Goal: Transaction & Acquisition: Purchase product/service

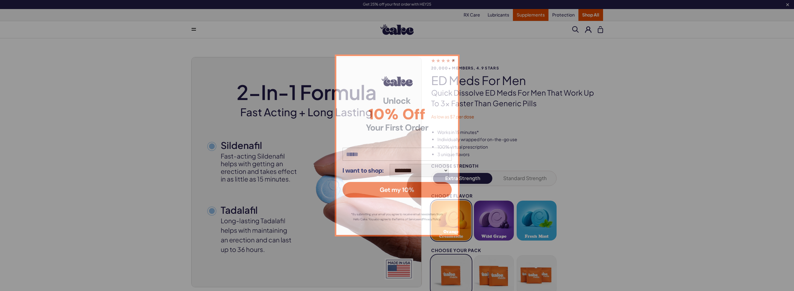
click at [528, 12] on div "**********" at bounding box center [397, 145] width 794 height 291
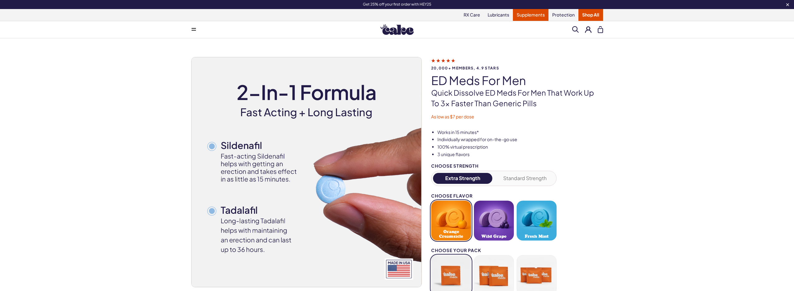
click at [514, 15] on link "Supplements" at bounding box center [531, 15] width 36 height 12
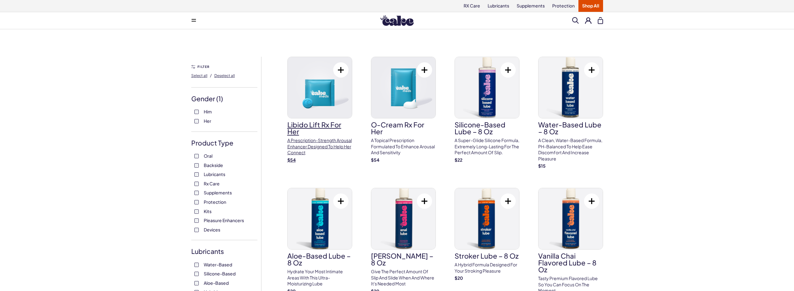
click at [330, 122] on h3 "Libido Lift Rx For Her" at bounding box center [319, 128] width 65 height 14
